Goal: Task Accomplishment & Management: Use online tool/utility

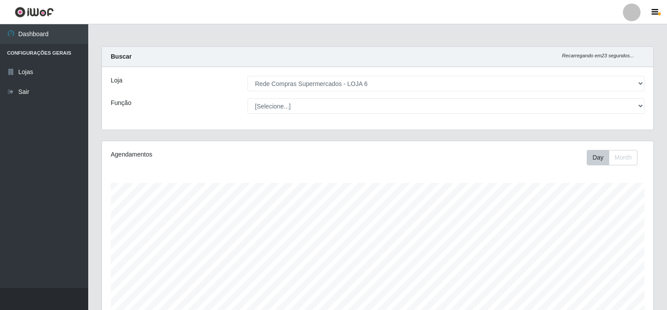
select select "398"
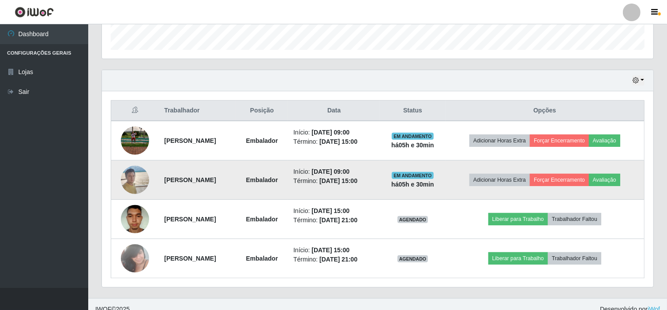
scroll to position [183, 551]
click at [130, 180] on img at bounding box center [135, 179] width 28 height 37
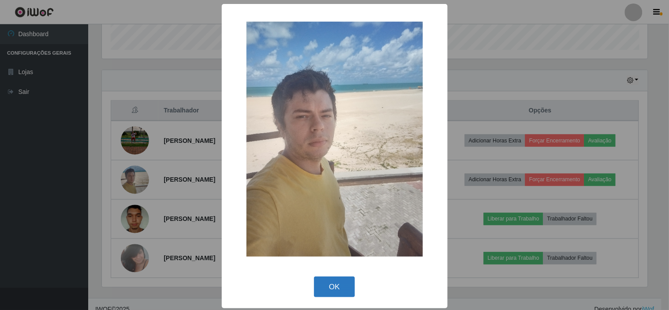
click at [334, 288] on button "OK" at bounding box center [334, 287] width 41 height 21
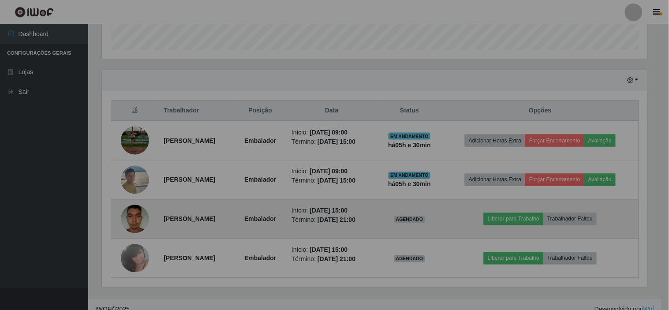
scroll to position [183, 551]
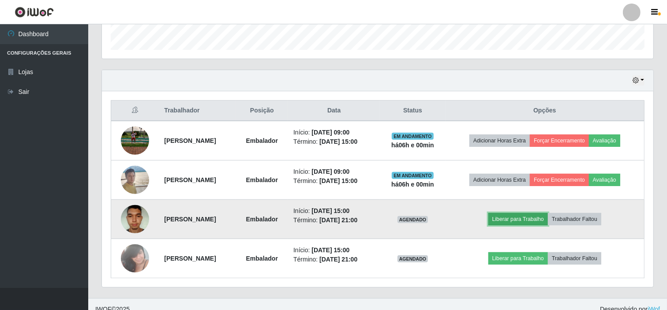
click at [527, 218] on button "Liberar para Trabalho" at bounding box center [518, 219] width 60 height 12
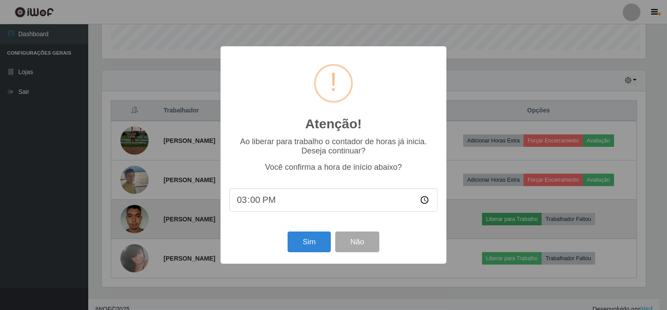
scroll to position [183, 546]
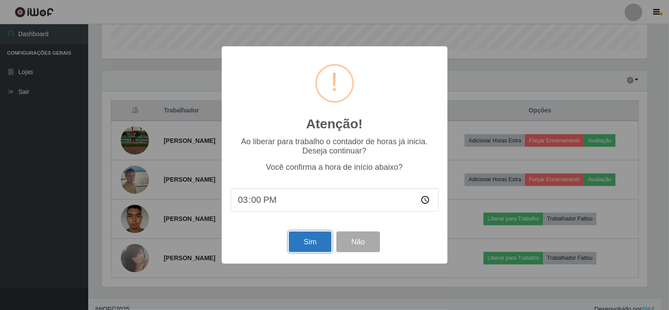
click at [300, 243] on button "Sim" at bounding box center [310, 242] width 43 height 21
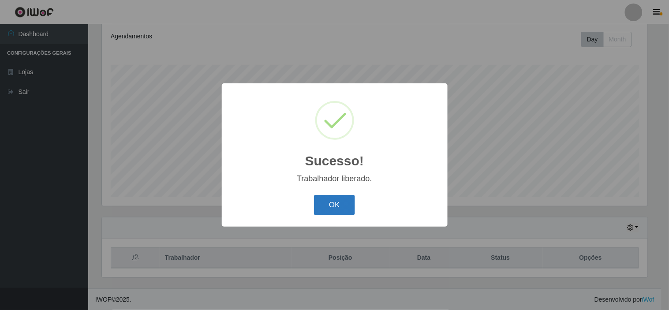
click at [325, 200] on button "OK" at bounding box center [334, 205] width 41 height 21
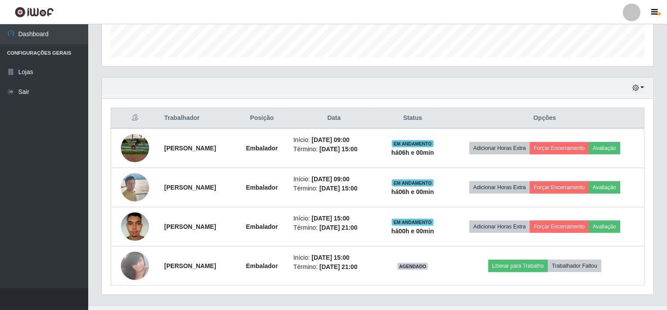
scroll to position [276, 0]
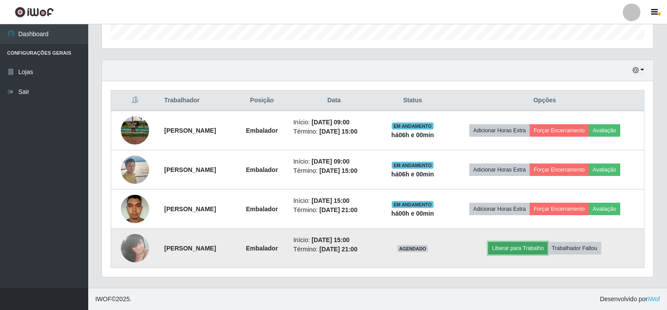
click at [523, 245] on button "Liberar para Trabalho" at bounding box center [518, 248] width 60 height 12
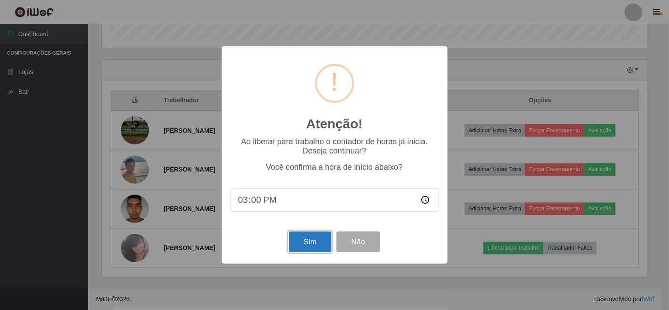
click at [301, 244] on button "Sim" at bounding box center [310, 242] width 43 height 21
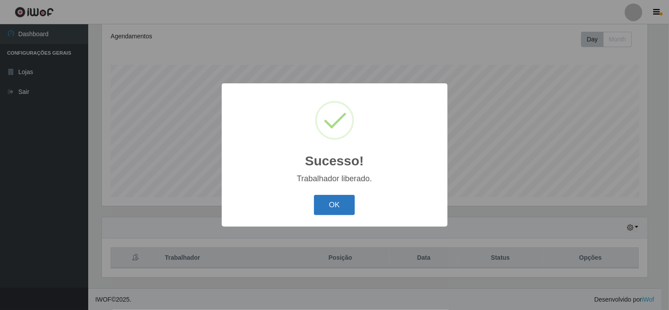
click at [329, 206] on button "OK" at bounding box center [334, 205] width 41 height 21
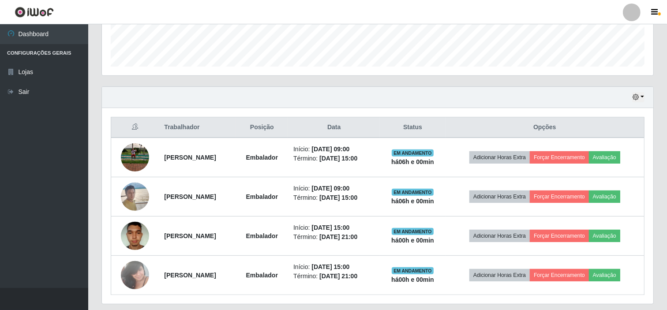
scroll to position [276, 0]
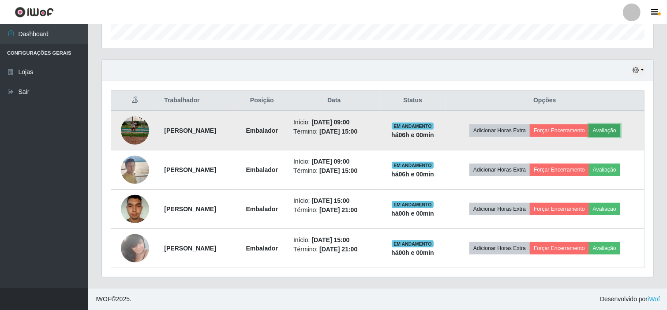
click at [615, 129] on button "Avaliação" at bounding box center [604, 130] width 31 height 12
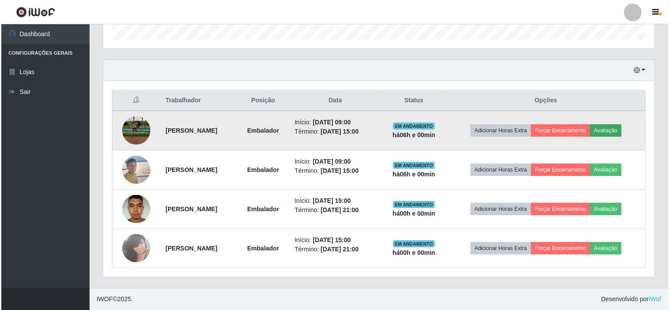
scroll to position [183, 546]
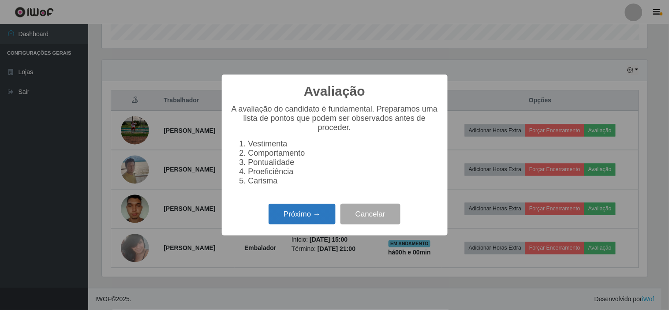
click at [283, 215] on button "Próximo →" at bounding box center [302, 214] width 67 height 21
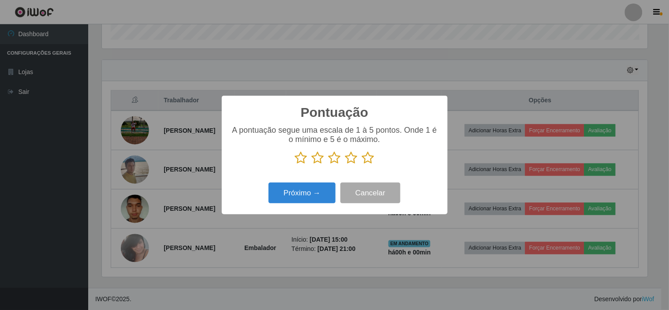
scroll to position [440921, 440558]
click at [371, 160] on icon at bounding box center [368, 157] width 12 height 13
click at [362, 165] on input "radio" at bounding box center [362, 165] width 0 height 0
click at [297, 197] on button "Próximo →" at bounding box center [302, 193] width 67 height 21
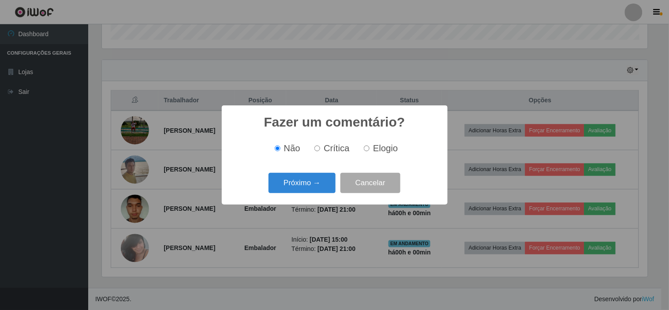
click at [366, 149] on input "Elogio" at bounding box center [367, 149] width 6 height 6
radio input "true"
click at [285, 183] on button "Próximo →" at bounding box center [302, 183] width 67 height 21
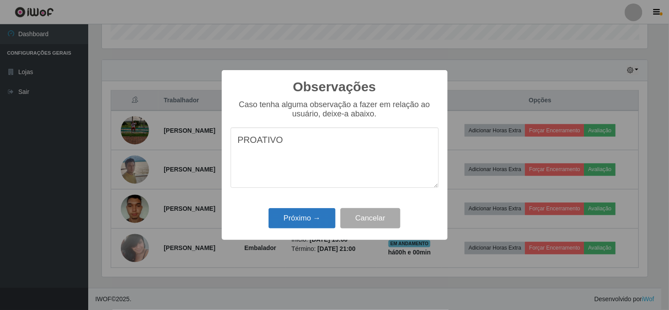
type textarea "PROATIVO"
click at [301, 211] on button "Próximo →" at bounding box center [302, 218] width 67 height 21
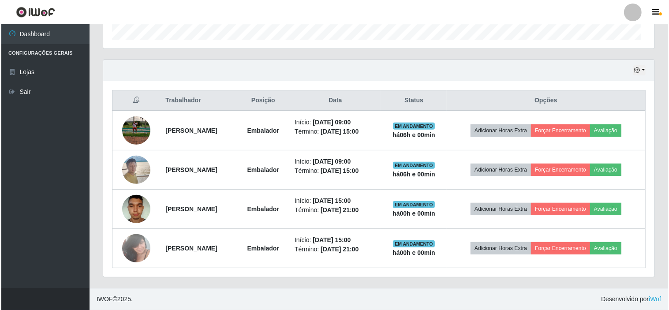
scroll to position [183, 551]
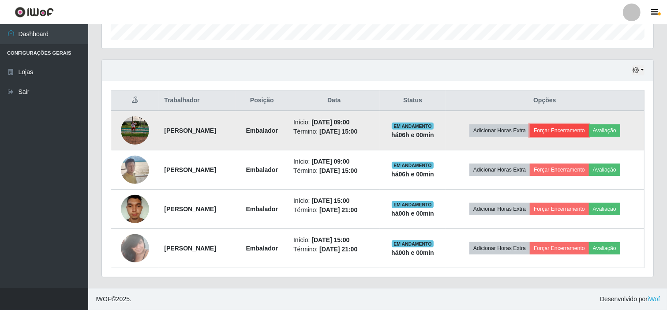
click at [556, 128] on button "Forçar Encerramento" at bounding box center [559, 130] width 59 height 12
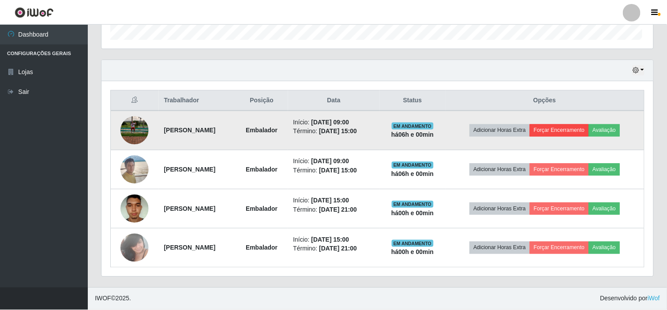
scroll to position [183, 546]
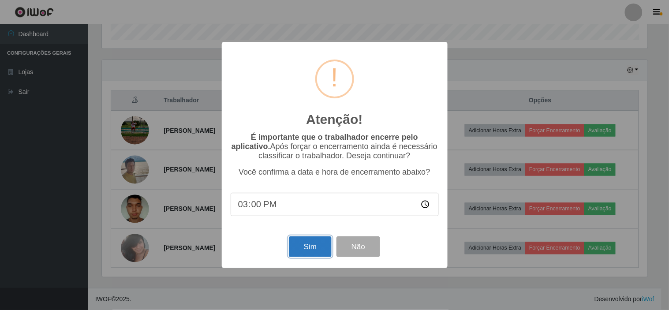
click at [315, 248] on button "Sim" at bounding box center [310, 246] width 43 height 21
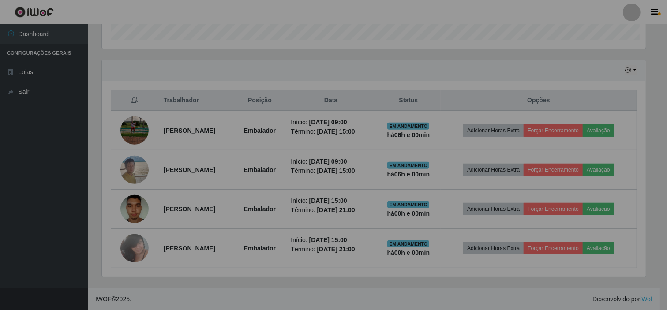
scroll to position [0, 0]
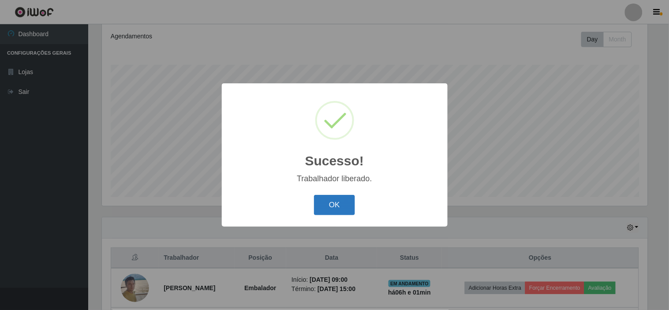
click at [326, 208] on button "OK" at bounding box center [334, 205] width 41 height 21
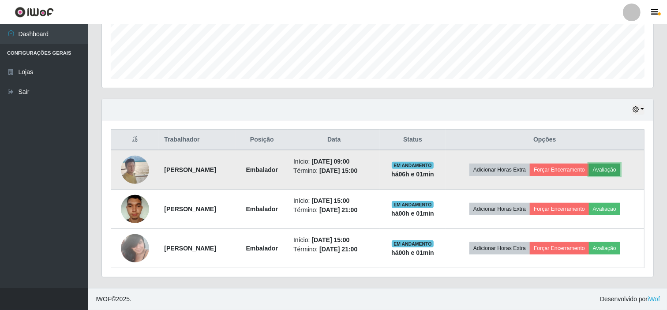
click at [610, 168] on button "Avaliação" at bounding box center [604, 170] width 31 height 12
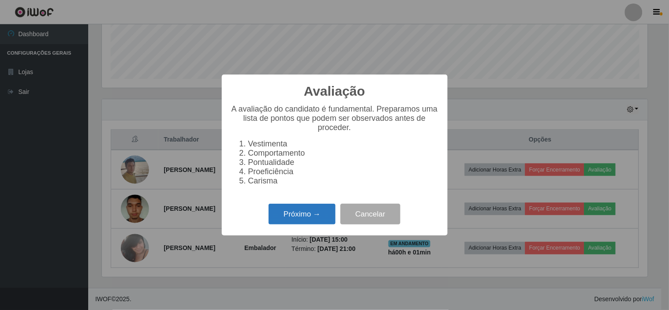
click at [300, 213] on button "Próximo →" at bounding box center [302, 214] width 67 height 21
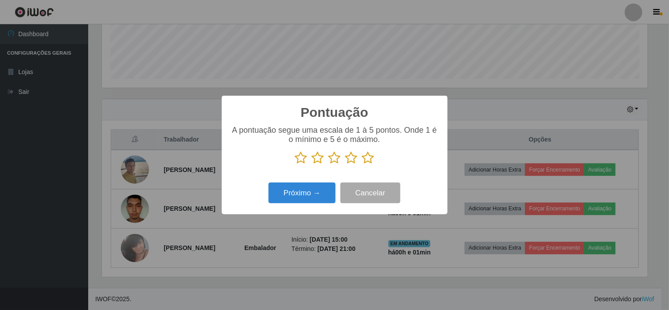
click at [367, 153] on icon at bounding box center [368, 157] width 12 height 13
click at [362, 165] on input "radio" at bounding box center [362, 165] width 0 height 0
click at [308, 199] on button "Próximo →" at bounding box center [302, 193] width 67 height 21
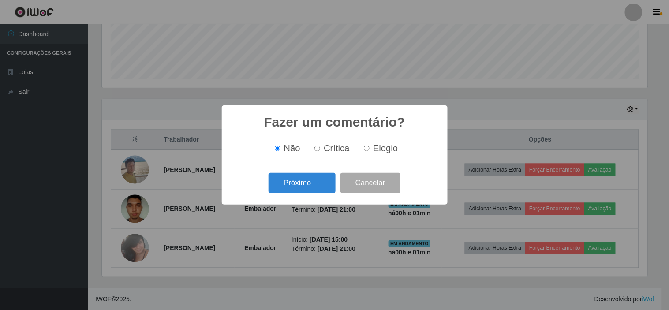
click at [368, 151] on input "Elogio" at bounding box center [367, 149] width 6 height 6
radio input "true"
click at [299, 186] on button "Próximo →" at bounding box center [302, 183] width 67 height 21
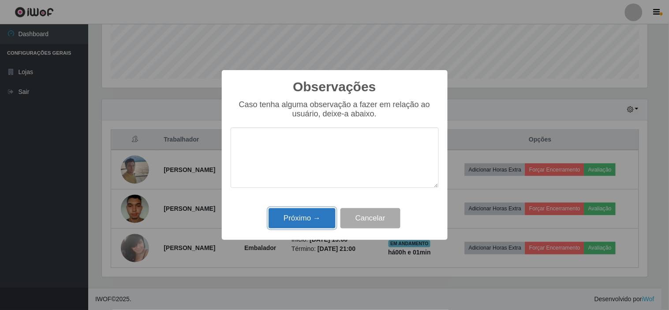
click at [320, 217] on button "Próximo →" at bounding box center [302, 218] width 67 height 21
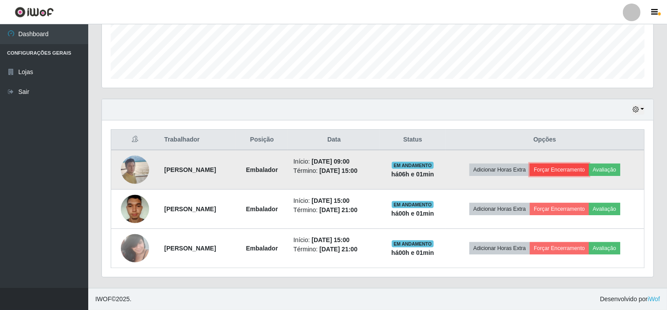
click at [547, 169] on button "Forçar Encerramento" at bounding box center [559, 170] width 59 height 12
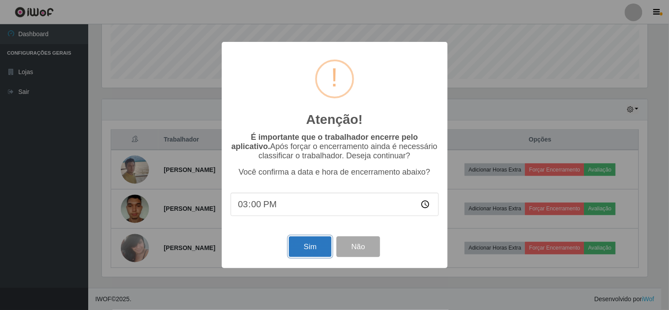
click at [303, 245] on button "Sim" at bounding box center [310, 246] width 43 height 21
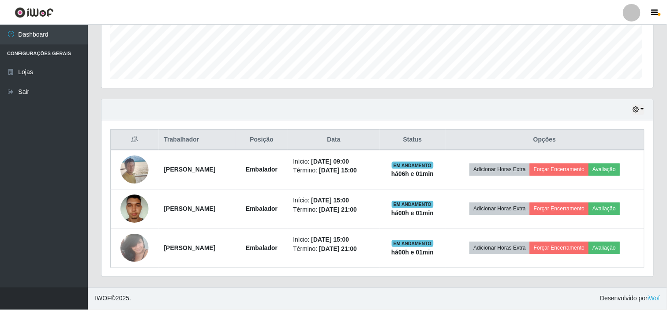
scroll to position [440921, 440553]
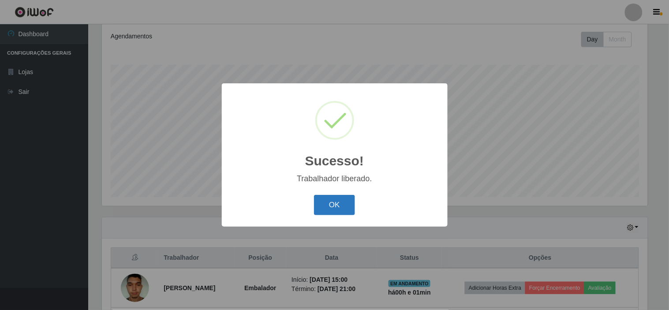
drag, startPoint x: 325, startPoint y: 209, endPoint x: 331, endPoint y: 207, distance: 6.0
click at [328, 208] on button "OK" at bounding box center [334, 205] width 41 height 21
